Goal: Task Accomplishment & Management: Manage account settings

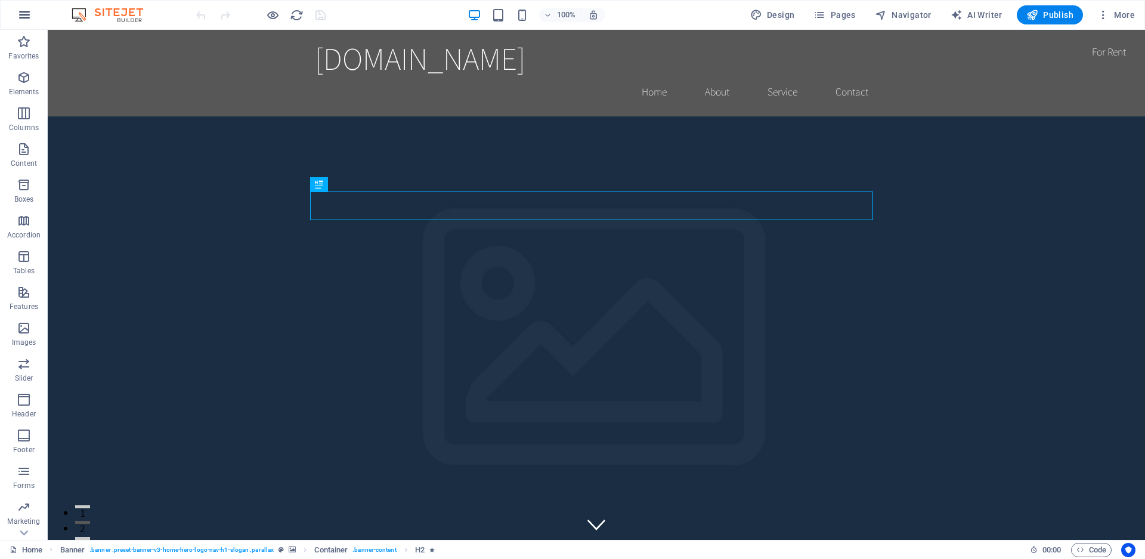
click at [0, 0] on icon "button" at bounding box center [0, 0] width 0 height 0
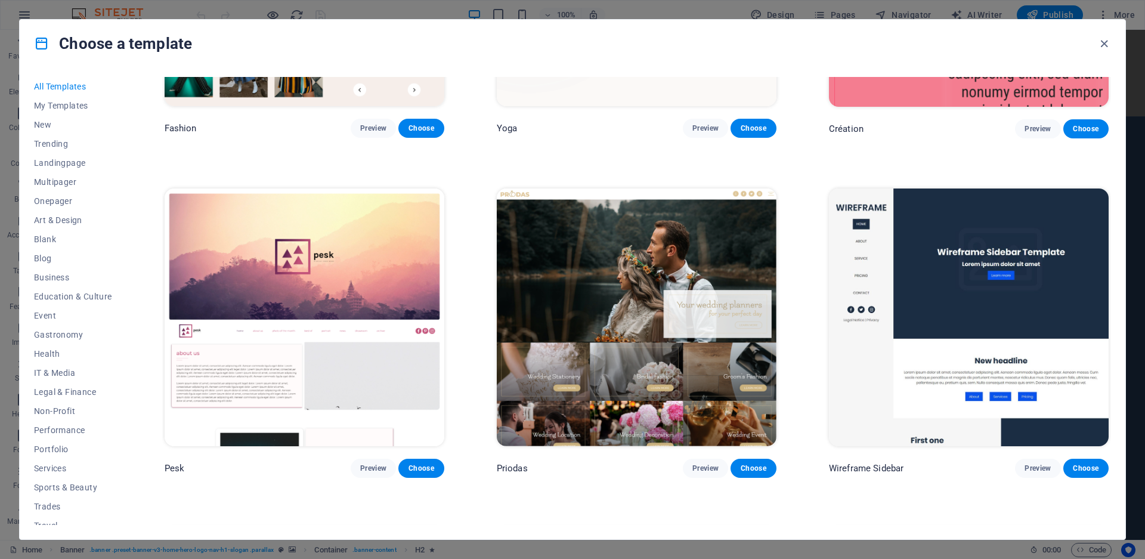
scroll to position [5312, 0]
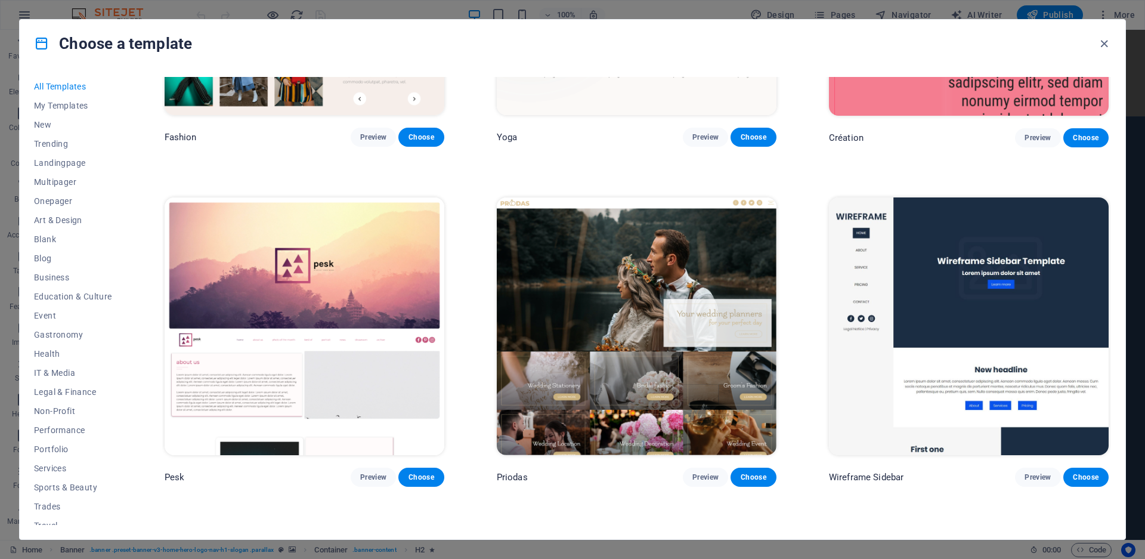
click at [977, 197] on img at bounding box center [969, 326] width 280 height 258
